Goal: Task Accomplishment & Management: Use online tool/utility

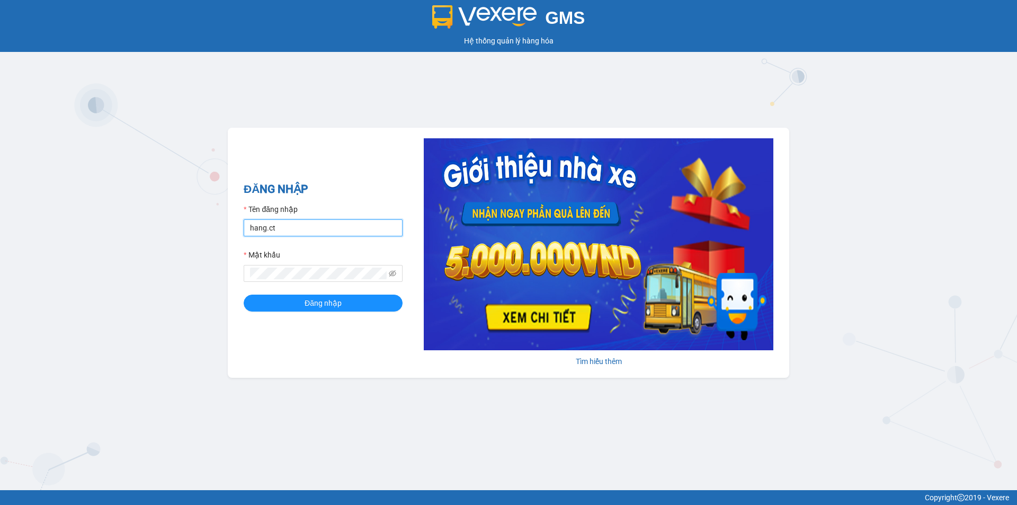
click at [308, 227] on input "hang.ct" at bounding box center [323, 227] width 159 height 17
type input "nguyenhoa.ct"
click at [395, 273] on icon "eye-invisible" at bounding box center [392, 273] width 7 height 7
click at [244, 294] on button "Đăng nhập" at bounding box center [323, 302] width 159 height 17
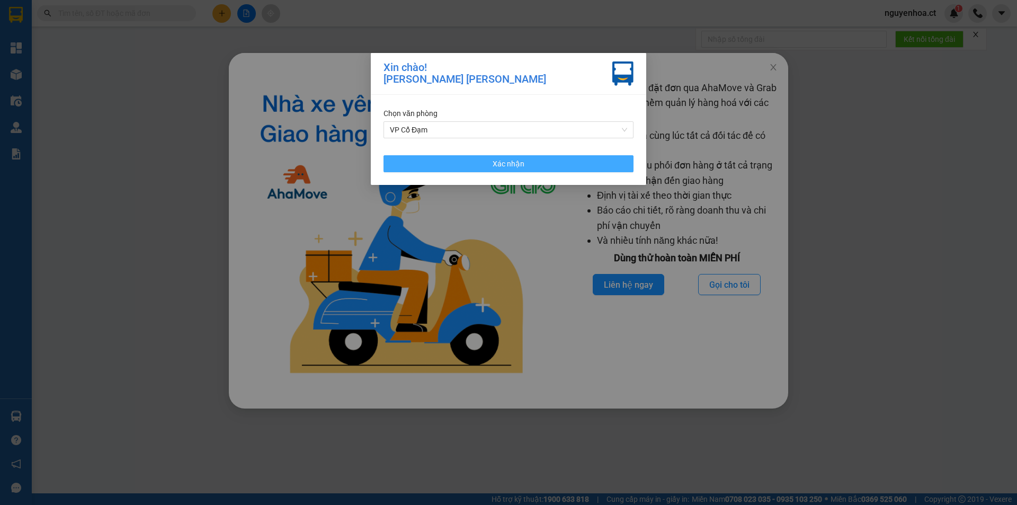
click at [514, 163] on span "Xác nhận" at bounding box center [509, 164] width 32 height 12
